Goal: Information Seeking & Learning: Learn about a topic

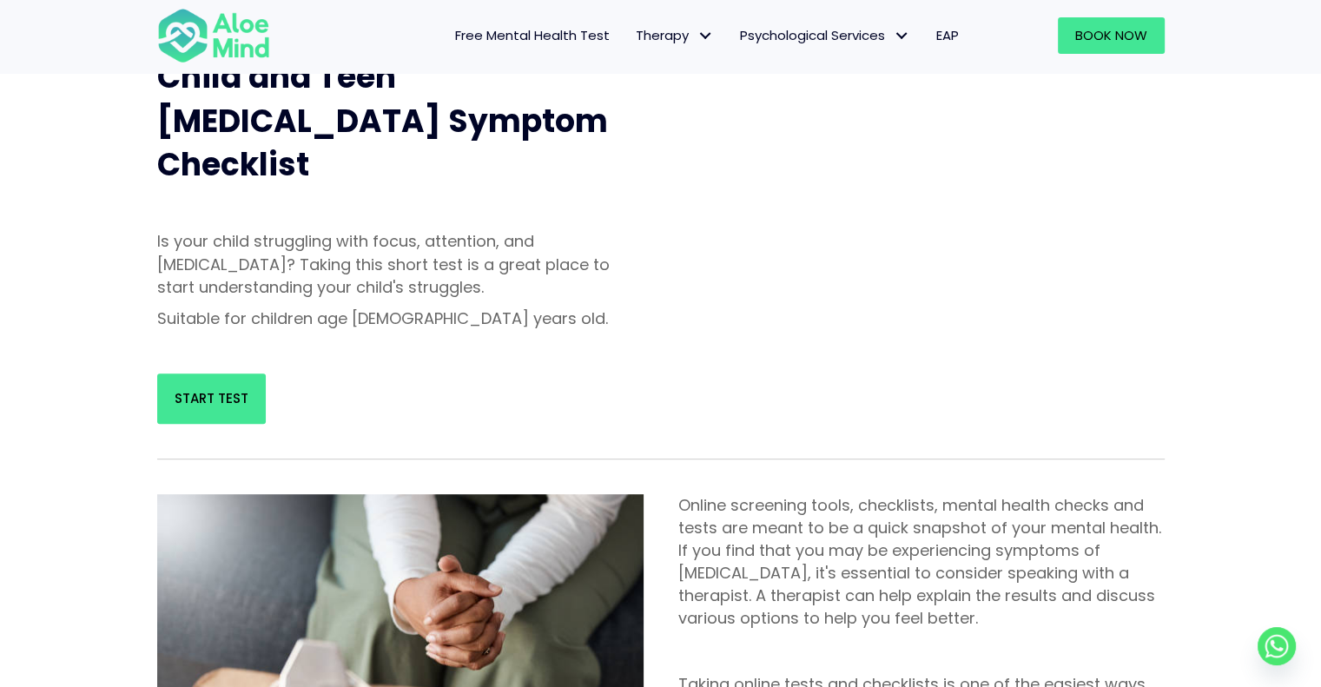
scroll to position [59, 0]
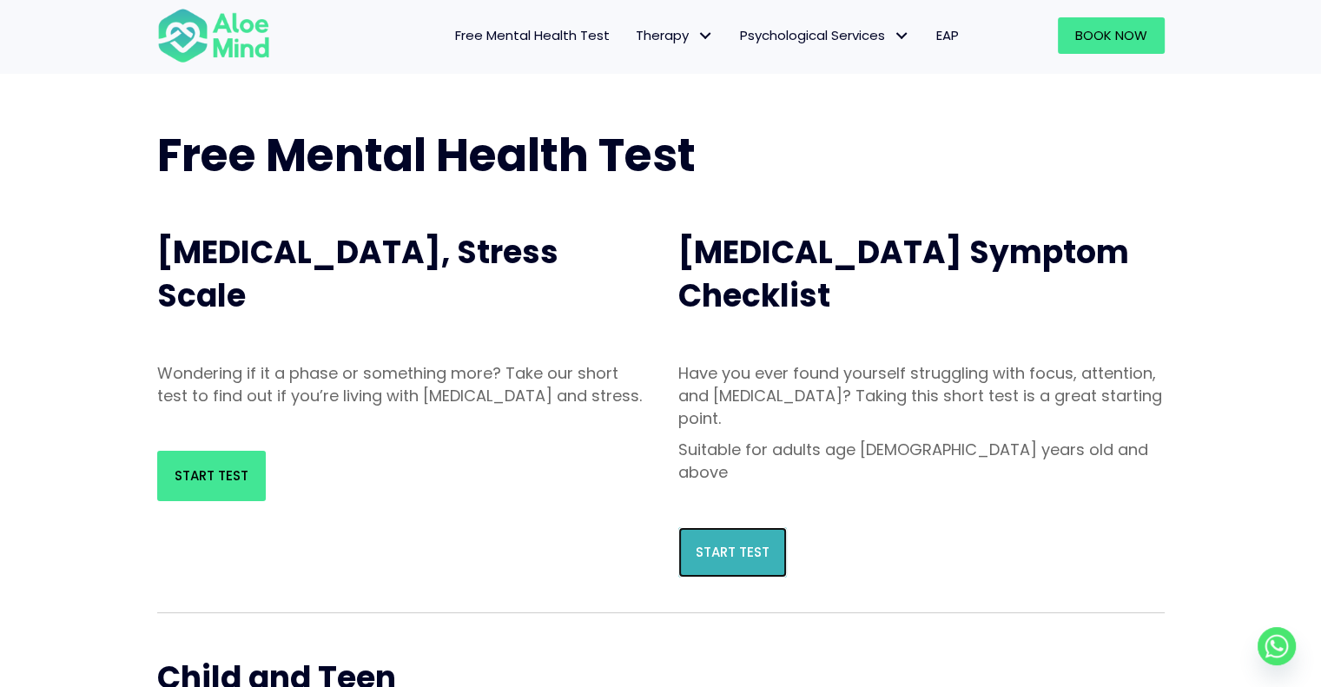
click at [741, 543] on span "Start Test" at bounding box center [733, 552] width 74 height 18
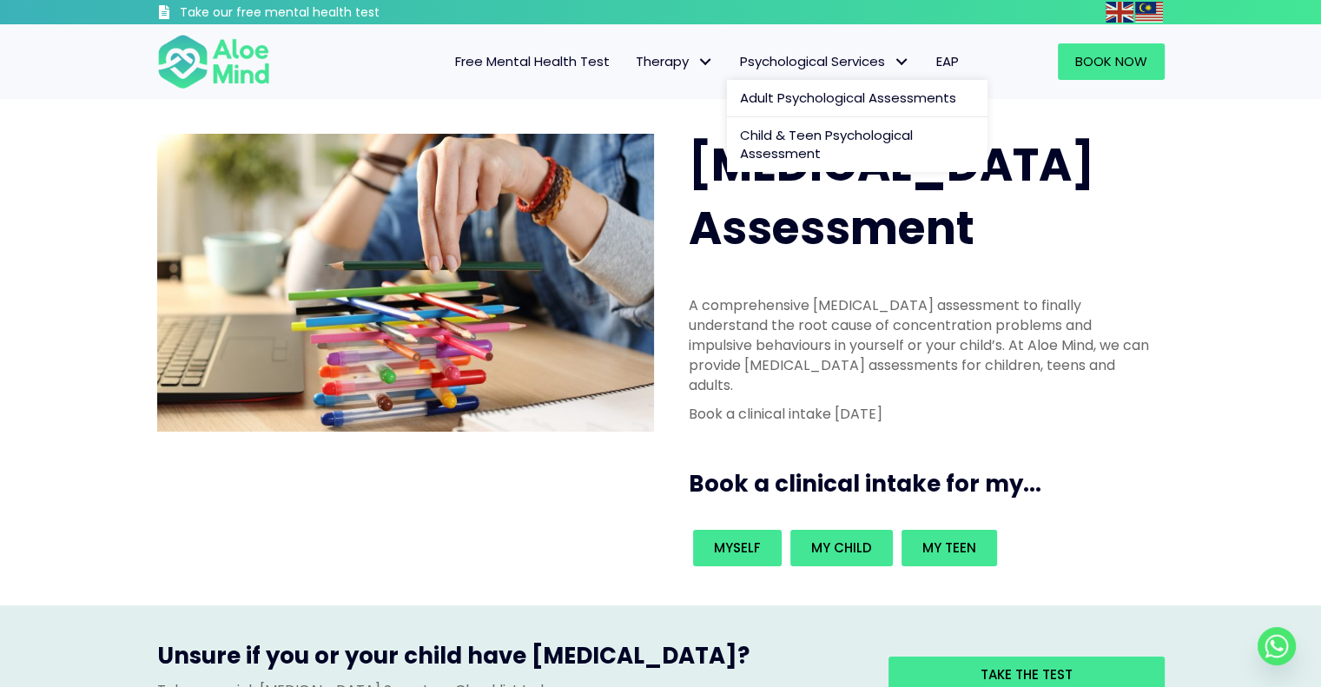
click at [884, 71] on link "Psychological Services" at bounding box center [825, 61] width 196 height 36
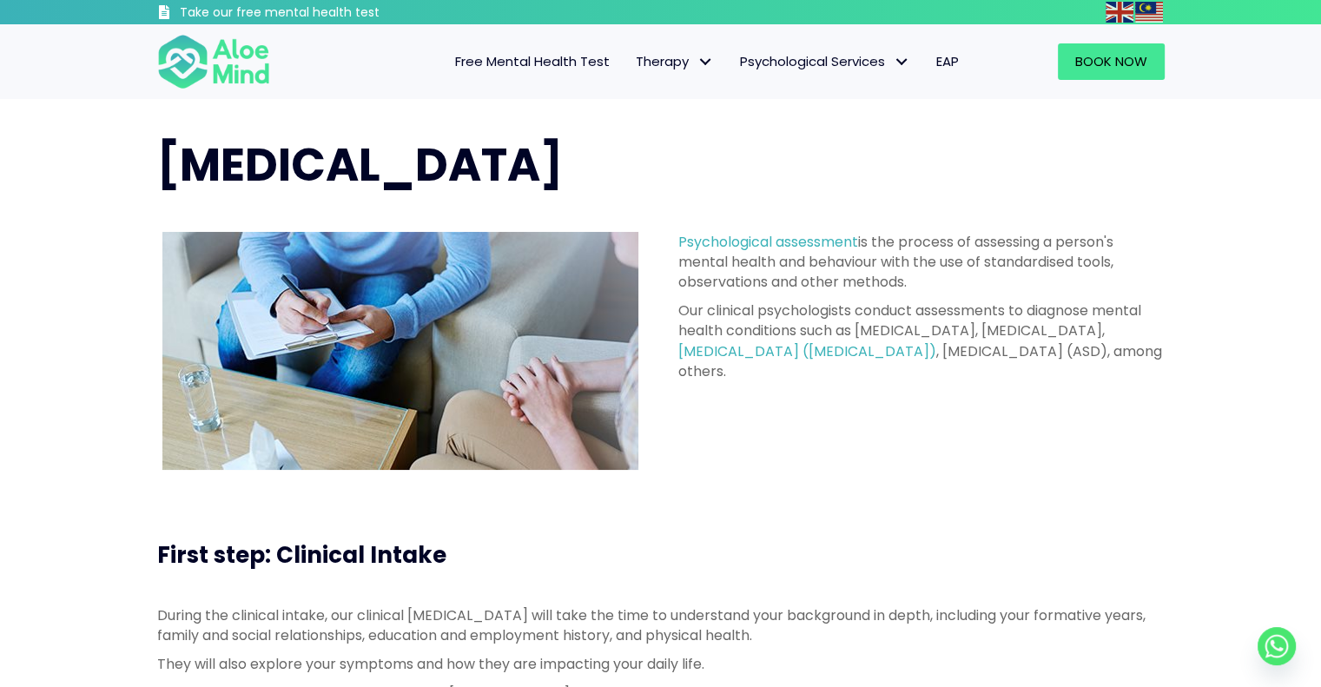
click at [973, 450] on div "Psychological assessment is the process of assessing a person's mental health a…" at bounding box center [661, 351] width 1042 height 273
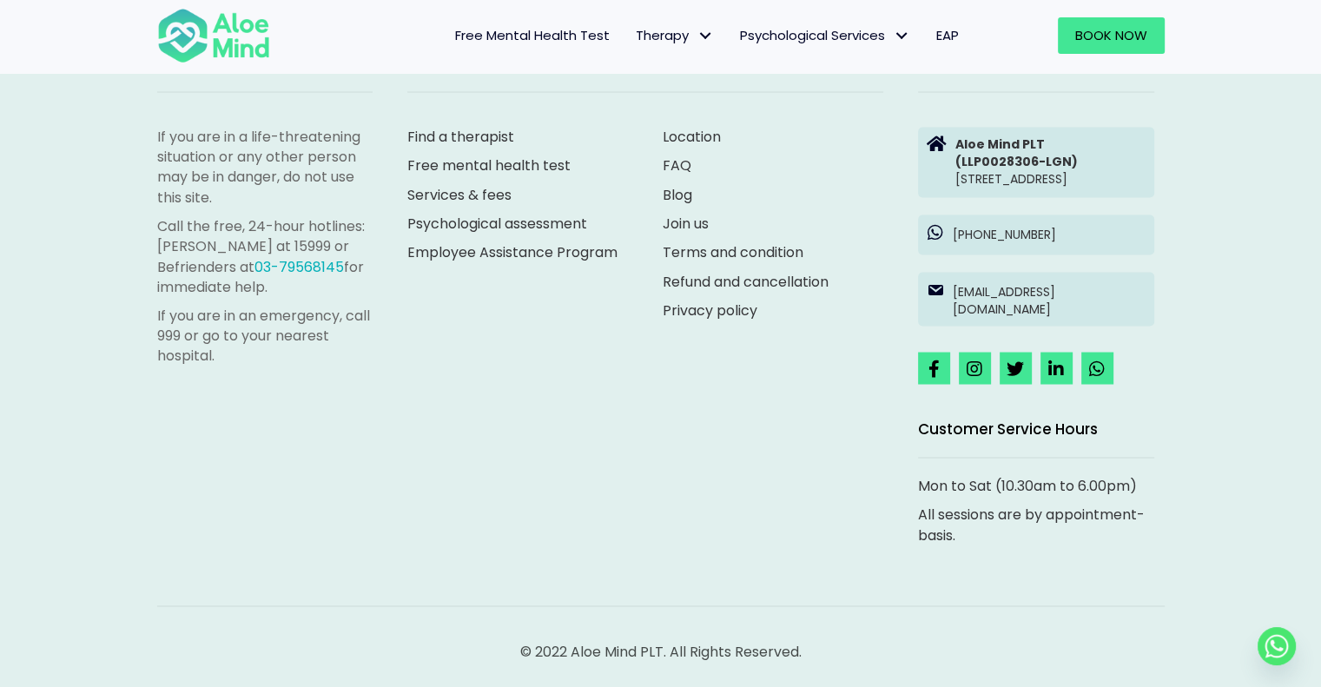
scroll to position [2561, 0]
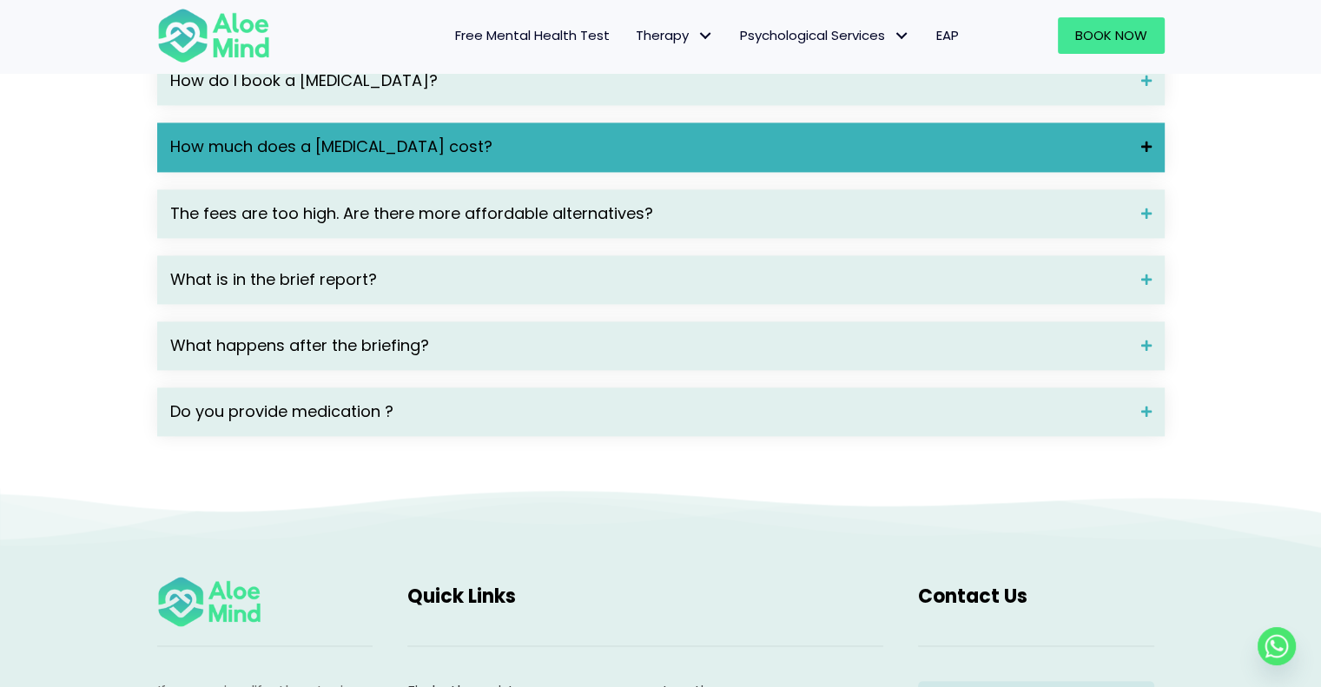
click at [1140, 166] on div "How much does a psychological assessment cost?" at bounding box center [661, 146] width 1008 height 49
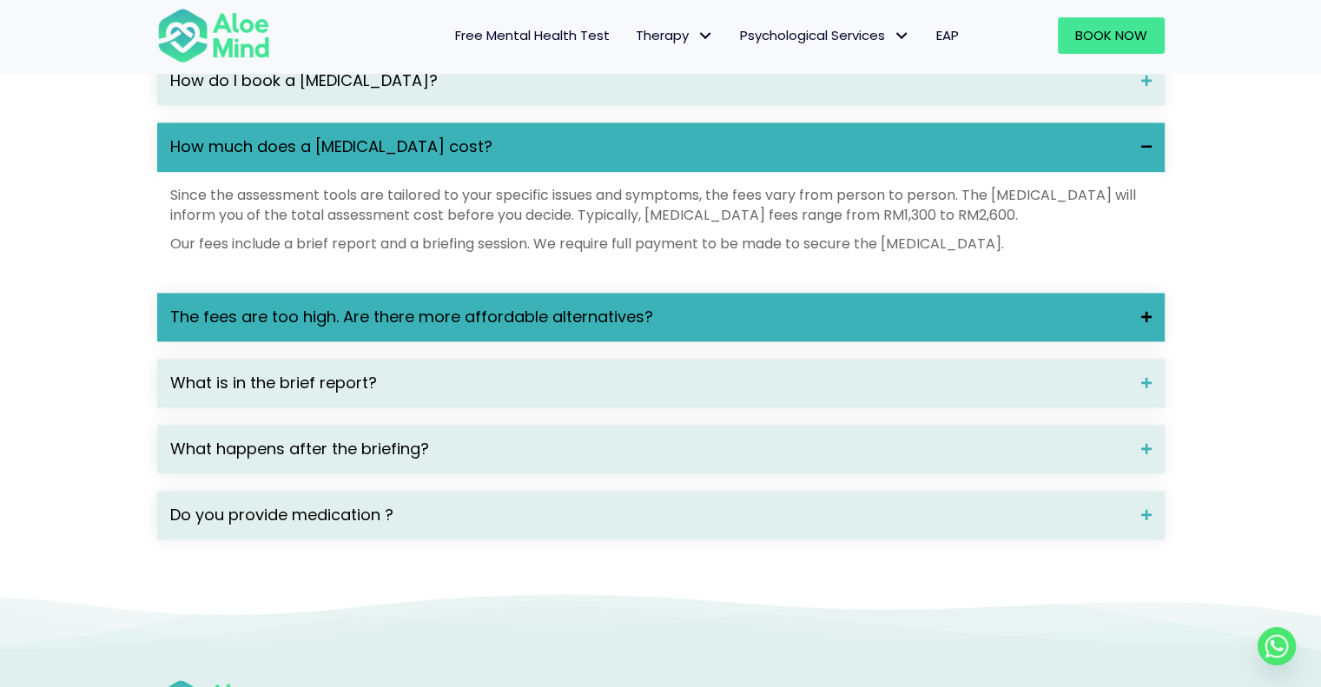
click at [1141, 323] on span at bounding box center [1139, 317] width 23 height 12
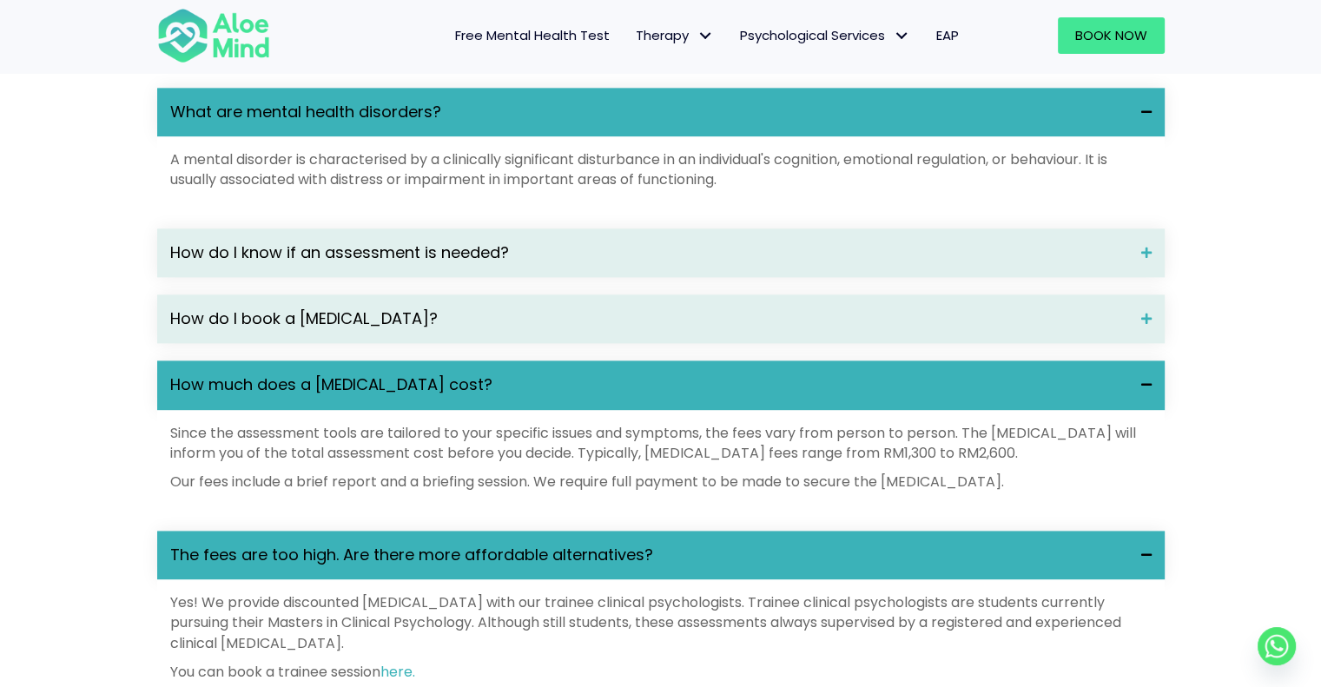
scroll to position [2297, 0]
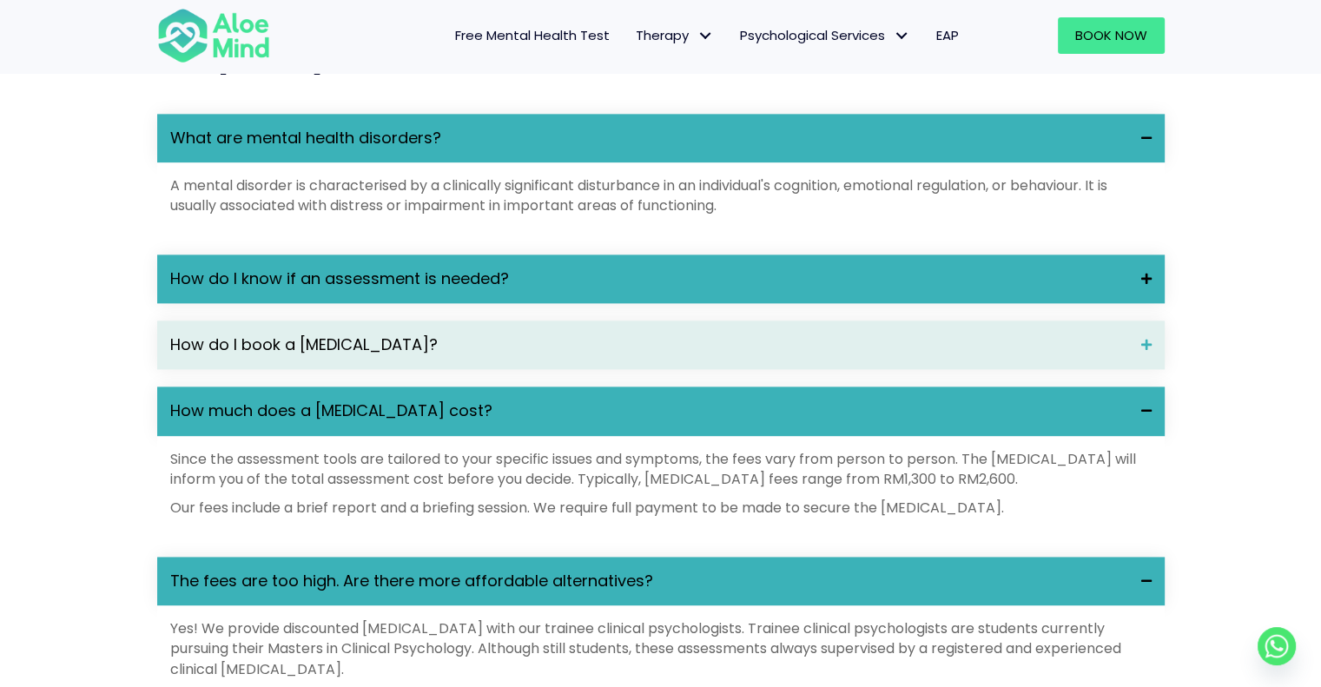
click at [1149, 285] on span at bounding box center [1139, 279] width 23 height 12
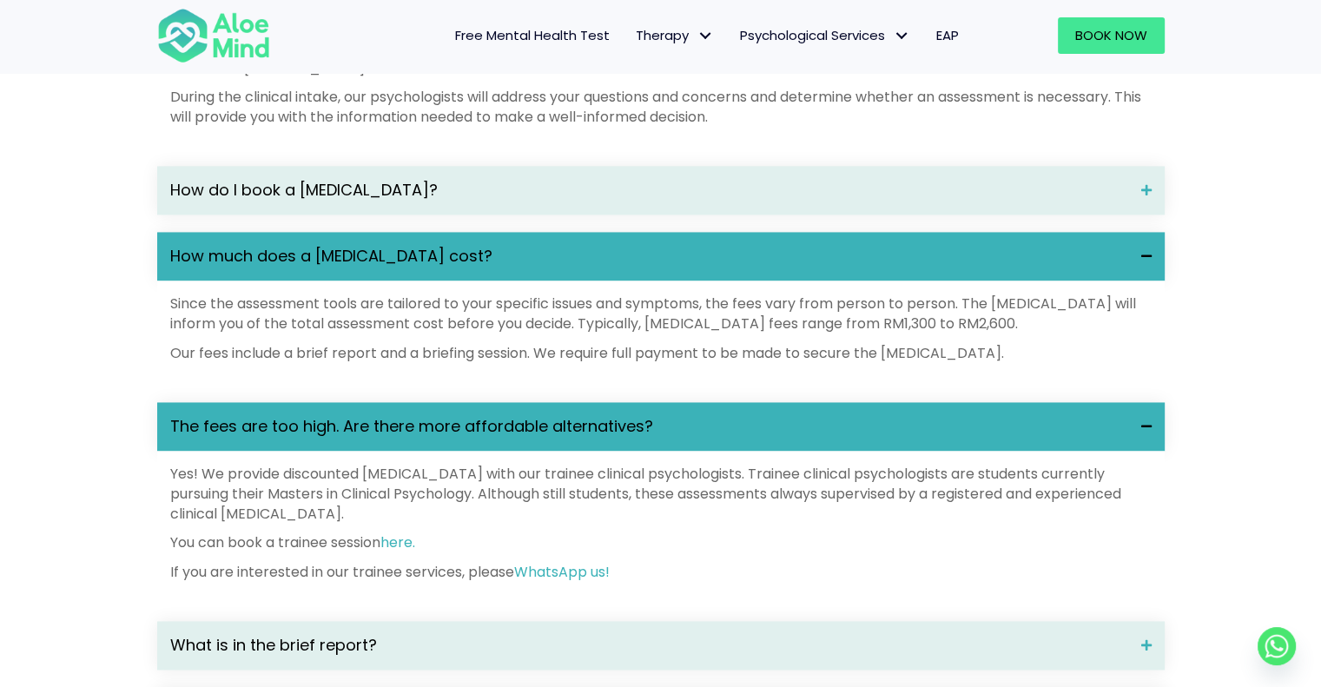
scroll to position [2607, 0]
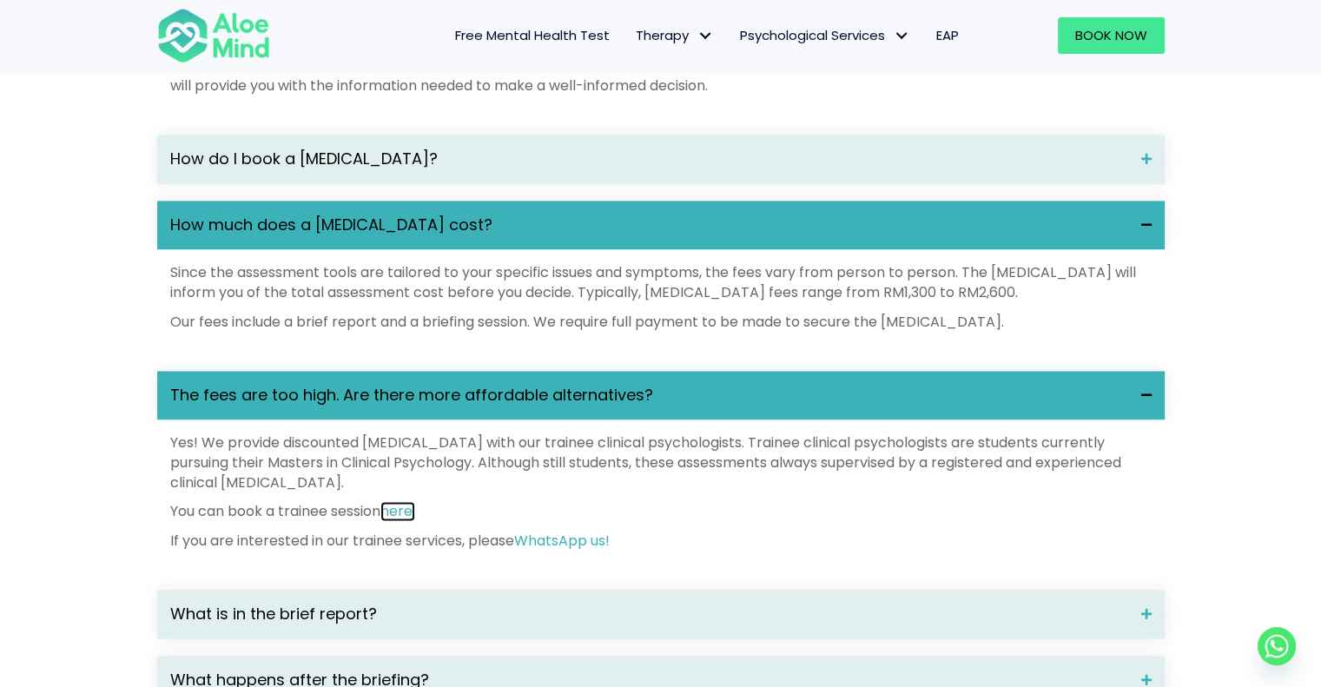
click at [402, 521] on link "here." at bounding box center [397, 511] width 35 height 20
